Goal: Task Accomplishment & Management: Use online tool/utility

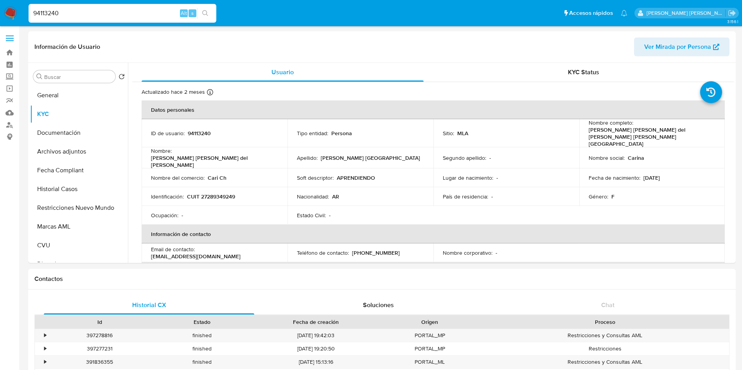
select select "10"
click at [72, 22] on div "94113240 Alt s" at bounding box center [123, 13] width 188 height 19
drag, startPoint x: 71, startPoint y: 15, endPoint x: 0, endPoint y: 21, distance: 71.0
click at [0, 21] on nav "Pausado Ver notificaciones 94113240 Alt s Accesos rápidos Presiona las siguient…" at bounding box center [371, 13] width 742 height 26
paste input "30709885878"
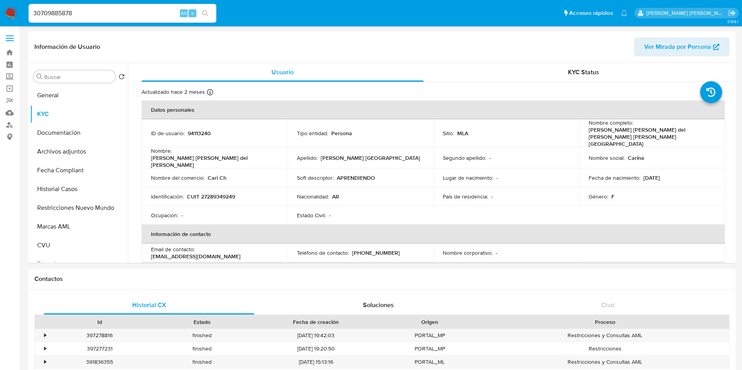
type input "30709885878"
click at [133, 25] on nav "Pausado Ver notificaciones 30709885878 Alt s Accesos rápidos Presiona las sigui…" at bounding box center [371, 13] width 742 height 26
click at [8, 103] on link "Reportes" at bounding box center [46, 101] width 93 height 12
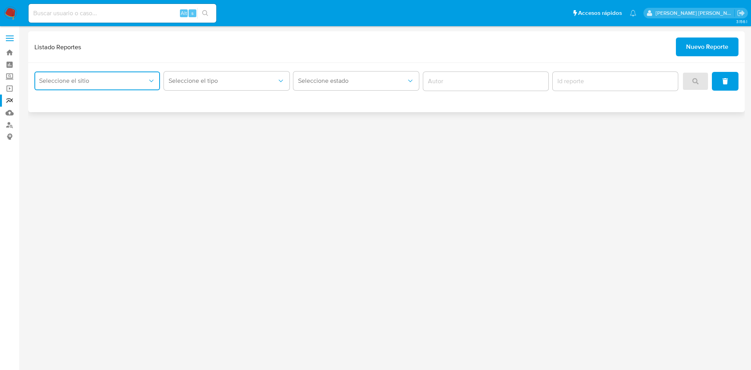
click at [122, 87] on button "Seleccione el sitio" at bounding box center [97, 81] width 126 height 19
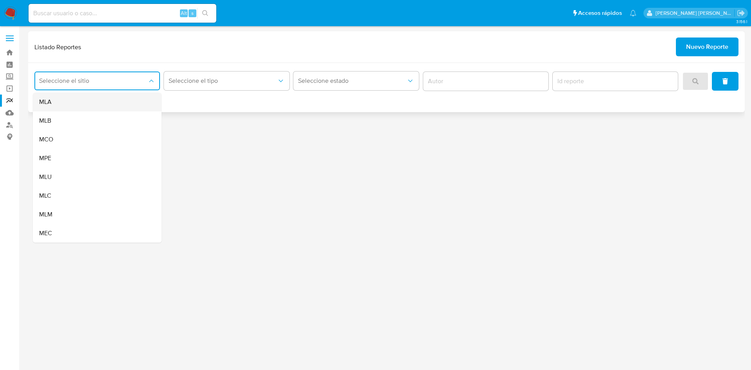
click at [108, 98] on div "MLA" at bounding box center [94, 102] width 111 height 19
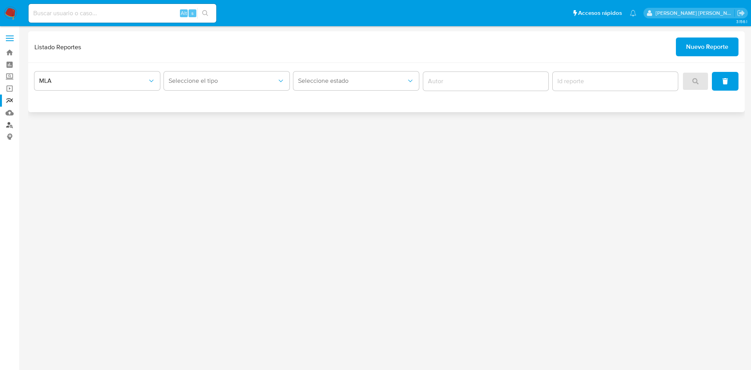
click at [12, 127] on link "Buscador de personas" at bounding box center [46, 125] width 93 height 12
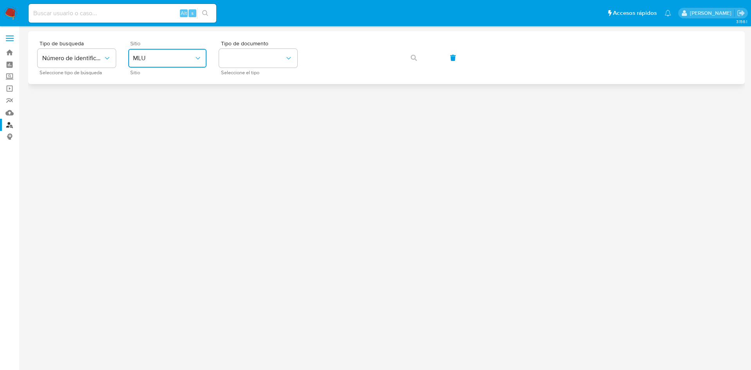
click at [187, 55] on span "MLU" at bounding box center [163, 58] width 61 height 8
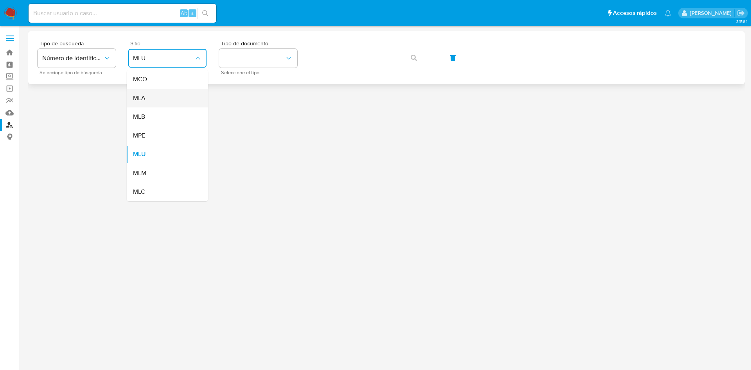
click at [172, 98] on div "MLA" at bounding box center [165, 98] width 64 height 19
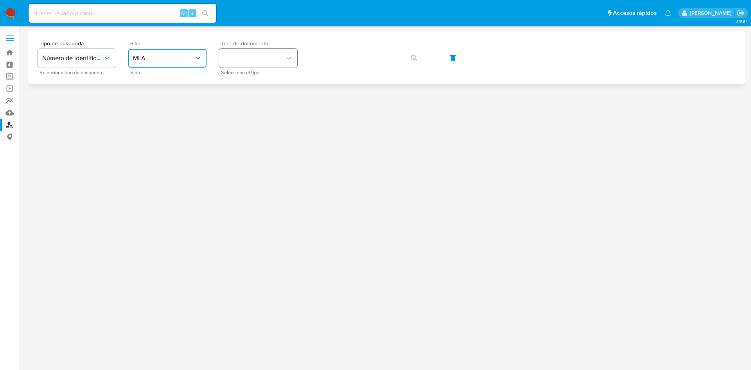
click at [266, 61] on button "identificationType" at bounding box center [258, 58] width 78 height 19
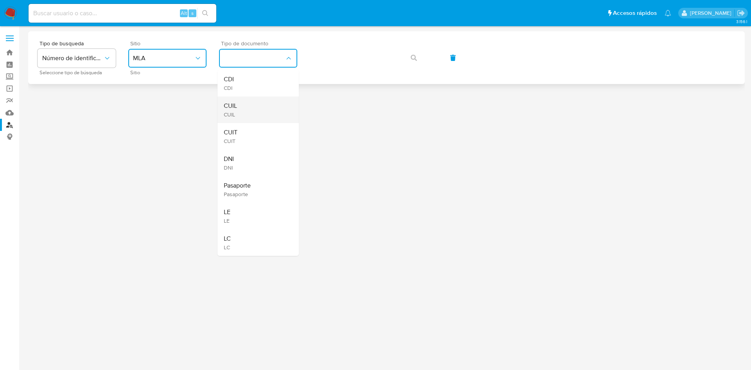
click at [255, 101] on div "CUIL CUIL" at bounding box center [256, 110] width 64 height 27
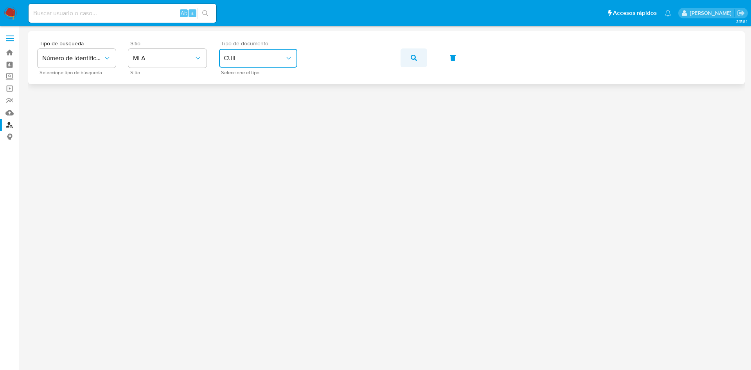
click at [415, 57] on icon "button" at bounding box center [414, 58] width 6 height 6
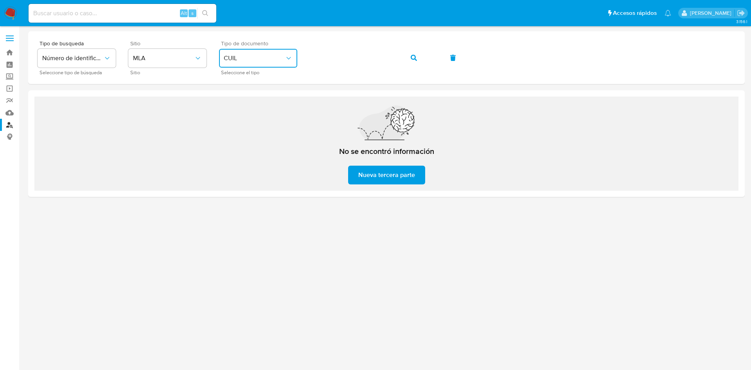
click at [231, 62] on button "CUIL" at bounding box center [258, 58] width 78 height 19
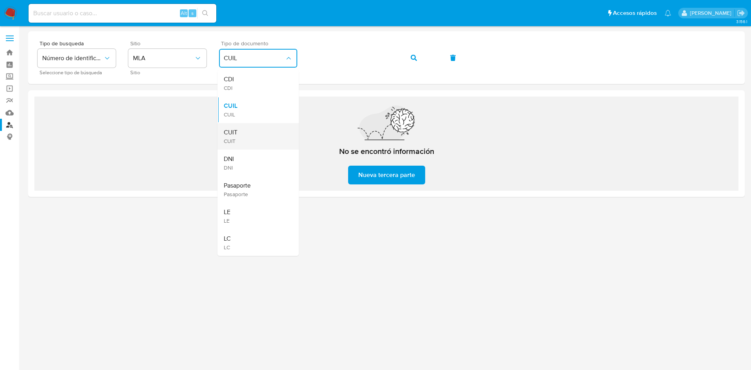
click at [240, 132] on div "CUIT CUIT" at bounding box center [256, 136] width 64 height 27
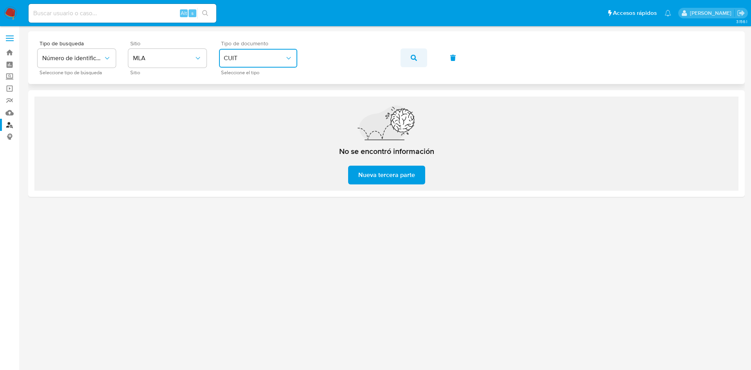
click at [405, 61] on button "button" at bounding box center [414, 58] width 27 height 19
click at [422, 59] on button "button" at bounding box center [414, 58] width 27 height 19
click at [99, 59] on span "Número de identificación" at bounding box center [72, 58] width 61 height 8
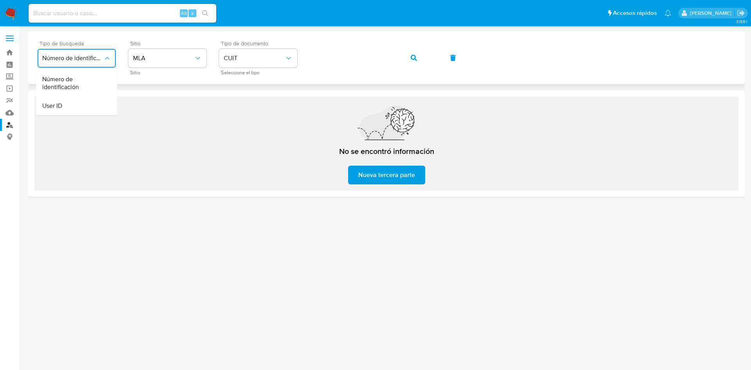
click at [101, 59] on span "Número de identificación" at bounding box center [72, 58] width 61 height 8
click at [419, 55] on button "button" at bounding box center [414, 58] width 27 height 19
click at [200, 67] on div "Tipo de busqueda Número de identificación Seleccione tipo de búsqueda Sitio MLA…" at bounding box center [387, 58] width 698 height 34
click at [379, 163] on div "No se encontró información Nueva tercera parte" at bounding box center [386, 145] width 125 height 79
click at [384, 176] on span "Nueva tercera parte" at bounding box center [386, 175] width 57 height 17
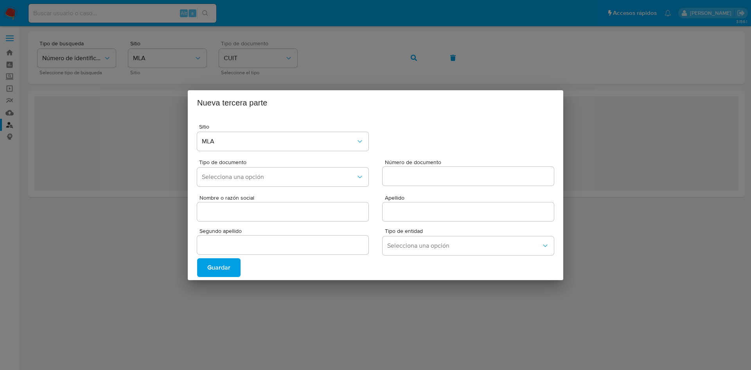
click at [225, 259] on span "Guardar" at bounding box center [218, 267] width 23 height 17
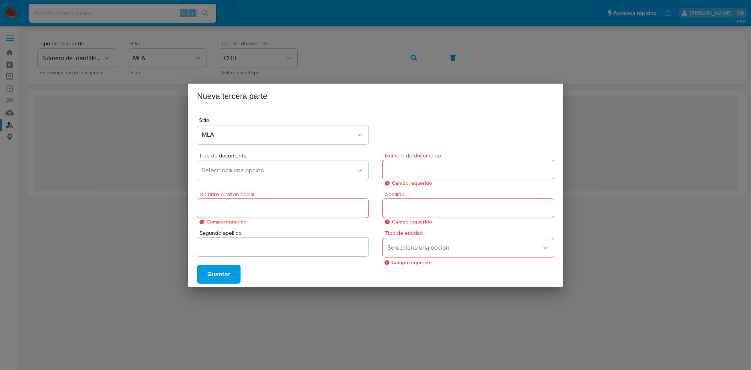
click at [410, 72] on div "Nueva tercera parte Sitio MLA Tipo de documento Selecciona una opción Número de…" at bounding box center [375, 185] width 751 height 370
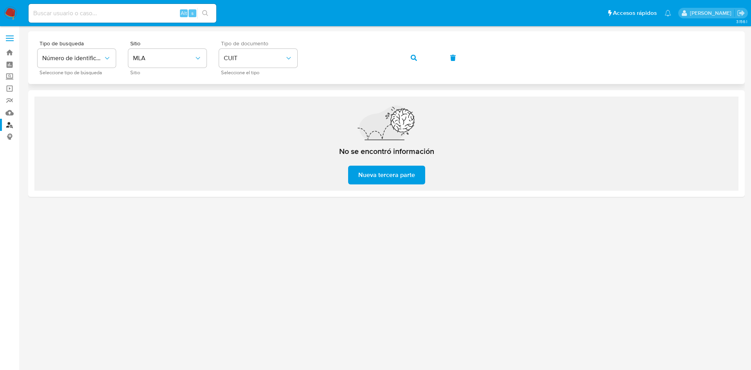
click at [420, 51] on button "button" at bounding box center [414, 58] width 27 height 19
click at [68, 67] on button "Número de identificación" at bounding box center [77, 58] width 78 height 19
click at [411, 60] on icon "button" at bounding box center [414, 58] width 6 height 6
click at [262, 56] on div "Tipo de busqueda Número de identificación Seleccione tipo de búsqueda Sitio MLA…" at bounding box center [387, 58] width 698 height 34
click at [410, 61] on button "button" at bounding box center [414, 58] width 27 height 19
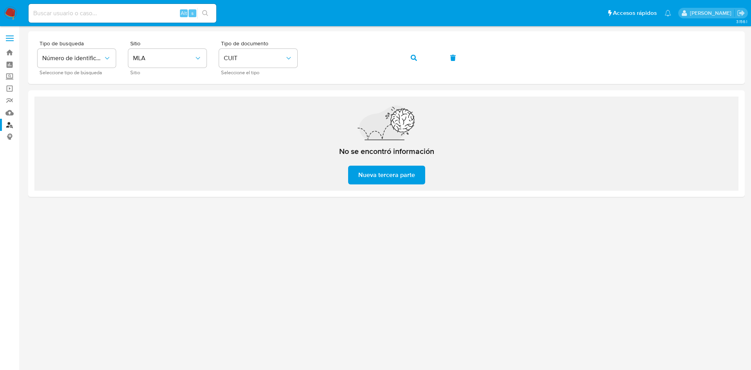
click at [396, 179] on span "Nueva tercera parte" at bounding box center [386, 175] width 57 height 17
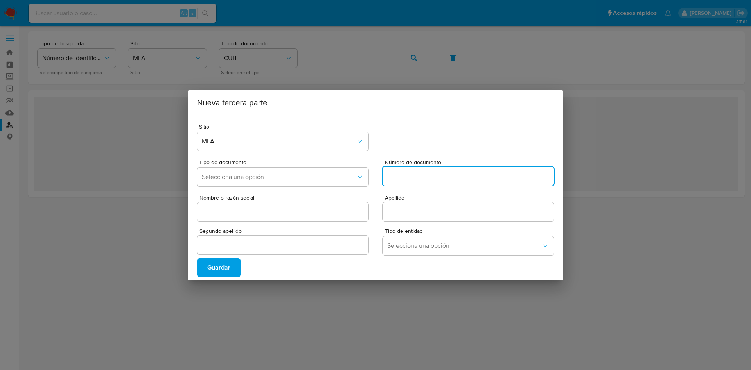
drag, startPoint x: 396, startPoint y: 179, endPoint x: 518, endPoint y: 117, distance: 137.1
click at [518, 117] on div "Sitio MLA Tipo de documento Selecciona una opción Número de documento Nombre o …" at bounding box center [375, 197] width 375 height 165
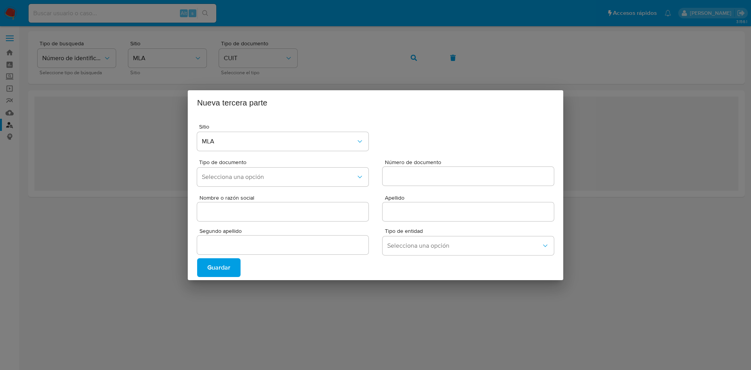
click at [632, 101] on div "Nueva tercera parte Sitio MLA Tipo de documento Selecciona una opción Número de…" at bounding box center [375, 185] width 751 height 370
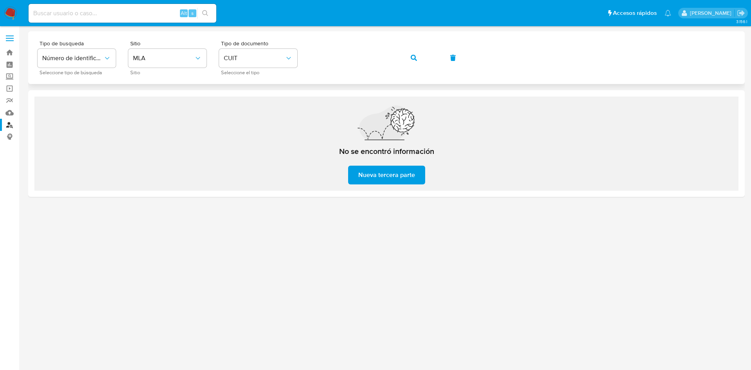
click at [413, 55] on icon "button" at bounding box center [414, 58] width 6 height 6
click at [254, 41] on div "Tipo de busqueda Número de identificación Seleccione tipo de búsqueda Sitio MLA…" at bounding box center [387, 58] width 698 height 34
click at [422, 55] on button "button" at bounding box center [414, 58] width 27 height 19
click at [250, 61] on span "CUIT" at bounding box center [254, 58] width 61 height 8
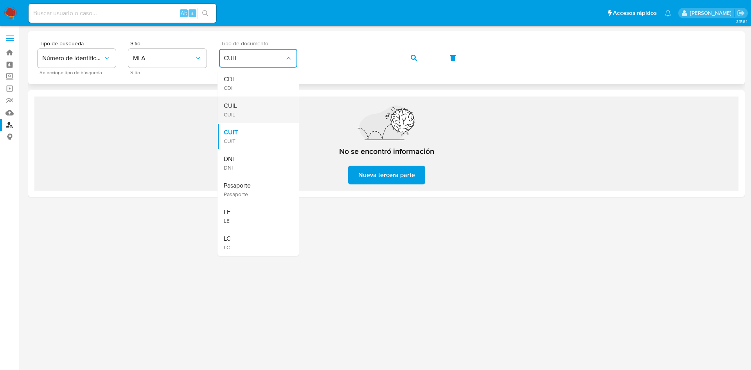
click at [248, 99] on div "CUIL CUIL" at bounding box center [256, 110] width 64 height 27
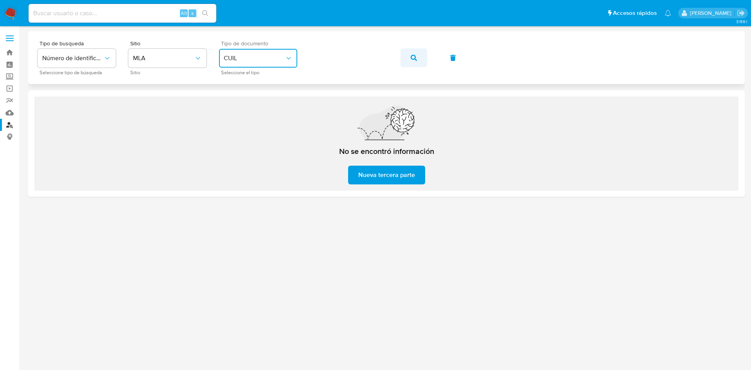
click at [409, 64] on button "button" at bounding box center [414, 58] width 27 height 19
